Goal: Information Seeking & Learning: Understand process/instructions

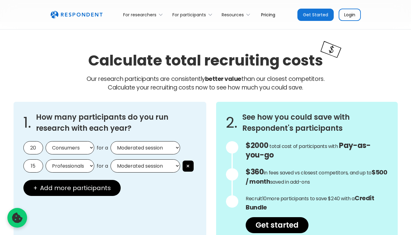
scroll to position [492, 0]
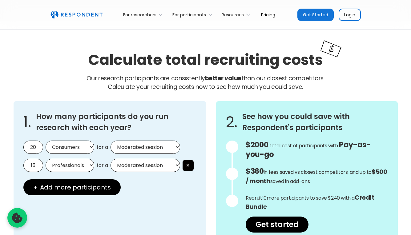
click at [39, 150] on input "20" at bounding box center [33, 147] width 20 height 13
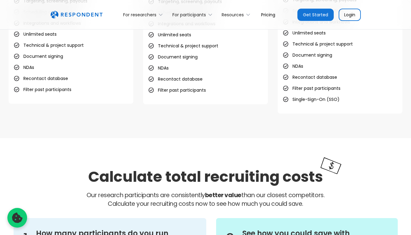
scroll to position [497, 0]
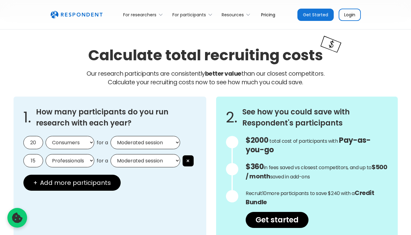
drag, startPoint x: 35, startPoint y: 144, endPoint x: 20, endPoint y: 144, distance: 15.7
click at [20, 144] on div "1. How many participants do you run research with each year? 20 Consumers Profe…" at bounding box center [110, 167] width 193 height 141
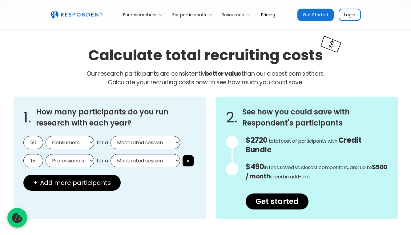
type input "50"
click at [183, 162] on button "×" at bounding box center [188, 160] width 11 height 11
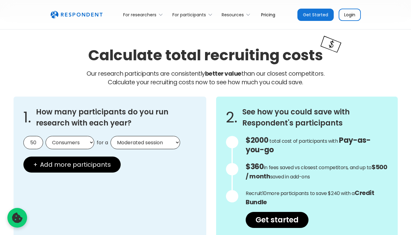
select select "unmoderated"
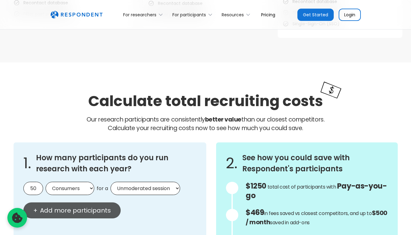
scroll to position [476, 0]
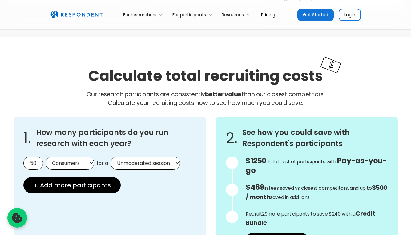
drag, startPoint x: 37, startPoint y: 163, endPoint x: 23, endPoint y: 163, distance: 14.2
click at [23, 163] on input "50" at bounding box center [33, 163] width 20 height 13
drag, startPoint x: 38, startPoint y: 164, endPoint x: 24, endPoint y: 164, distance: 13.5
click at [24, 164] on input "30" at bounding box center [33, 163] width 20 height 13
drag, startPoint x: 36, startPoint y: 166, endPoint x: 29, endPoint y: 166, distance: 7.4
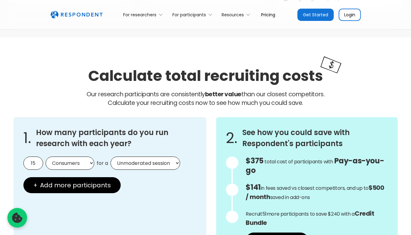
click at [29, 166] on input "15" at bounding box center [33, 163] width 20 height 13
drag, startPoint x: 37, startPoint y: 165, endPoint x: 19, endPoint y: 165, distance: 18.2
click at [19, 165] on div "1. How many participants do you run research with each year? 30 Consumers Profe…" at bounding box center [110, 187] width 193 height 141
drag, startPoint x: 38, startPoint y: 165, endPoint x: 29, endPoint y: 165, distance: 8.9
click at [29, 165] on input "15" at bounding box center [33, 163] width 20 height 13
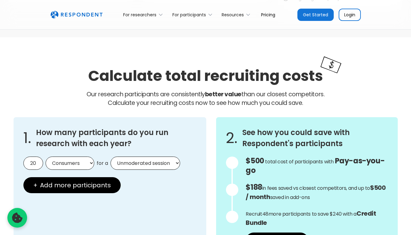
drag, startPoint x: 38, startPoint y: 163, endPoint x: 14, endPoint y: 163, distance: 24.6
click at [14, 163] on div "1. How many participants do you run research with each year? 20 Consumers Profe…" at bounding box center [110, 187] width 193 height 141
drag, startPoint x: 38, startPoint y: 164, endPoint x: 11, endPoint y: 164, distance: 27.1
click at [11, 164] on div "1. How many participants do you run research with each year? 50 Consumers Profe…" at bounding box center [206, 187] width 394 height 151
type input "30"
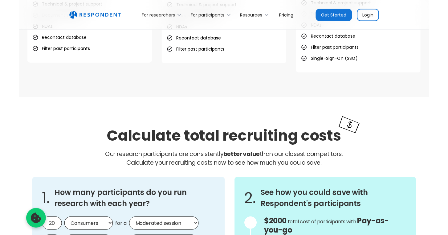
scroll to position [505, 0]
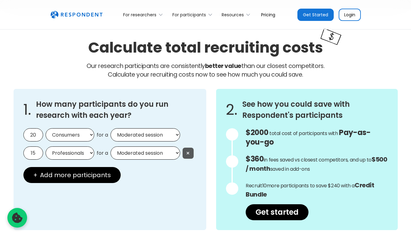
click at [183, 155] on button "×" at bounding box center [188, 153] width 11 height 11
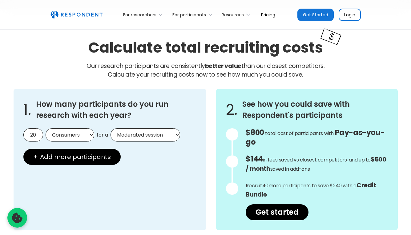
click at [37, 137] on input "20" at bounding box center [33, 134] width 20 height 13
type input "25"
select select "unmoderated"
